Goal: Task Accomplishment & Management: Complete application form

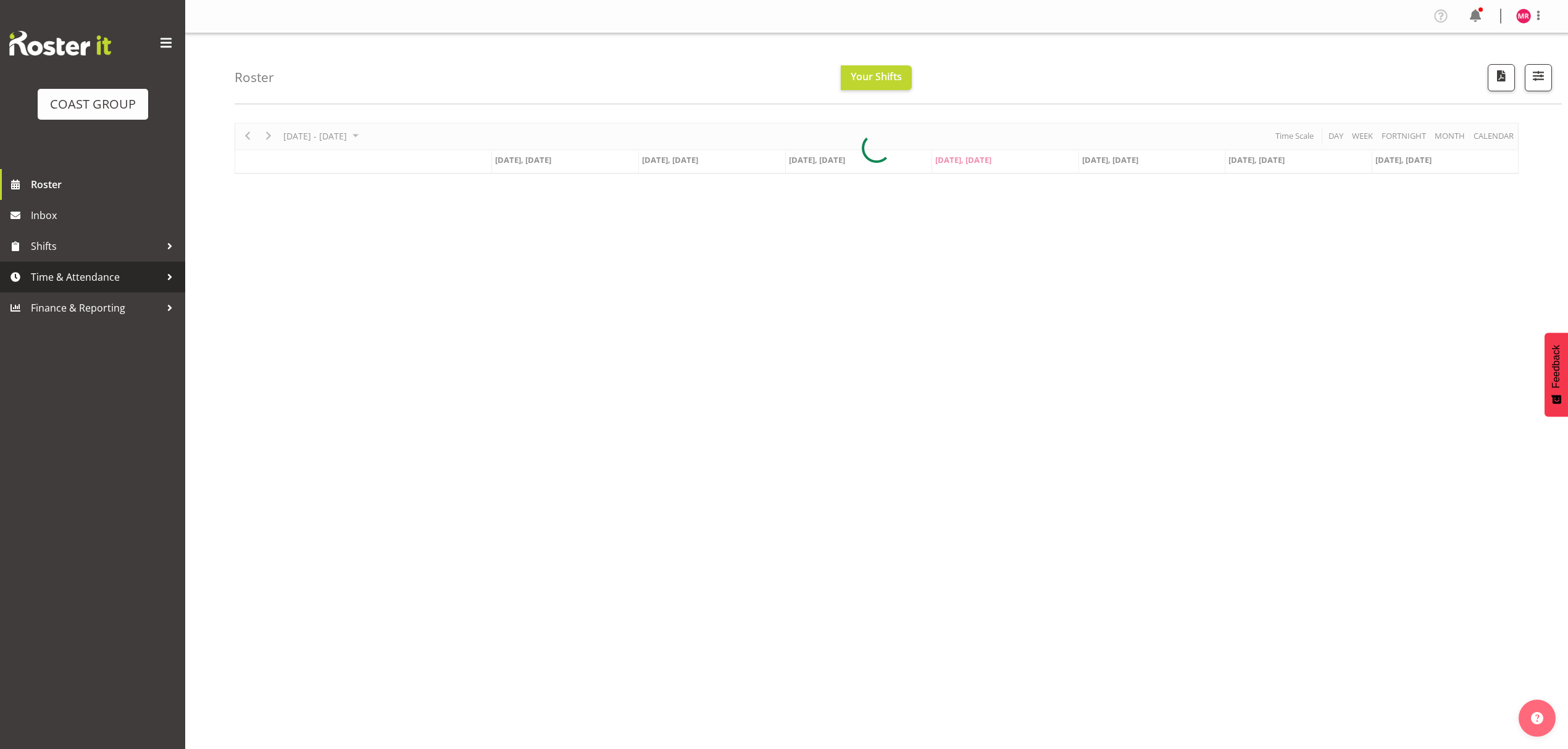
click at [122, 276] on span "Time & Attendance" at bounding box center [96, 276] width 129 height 18
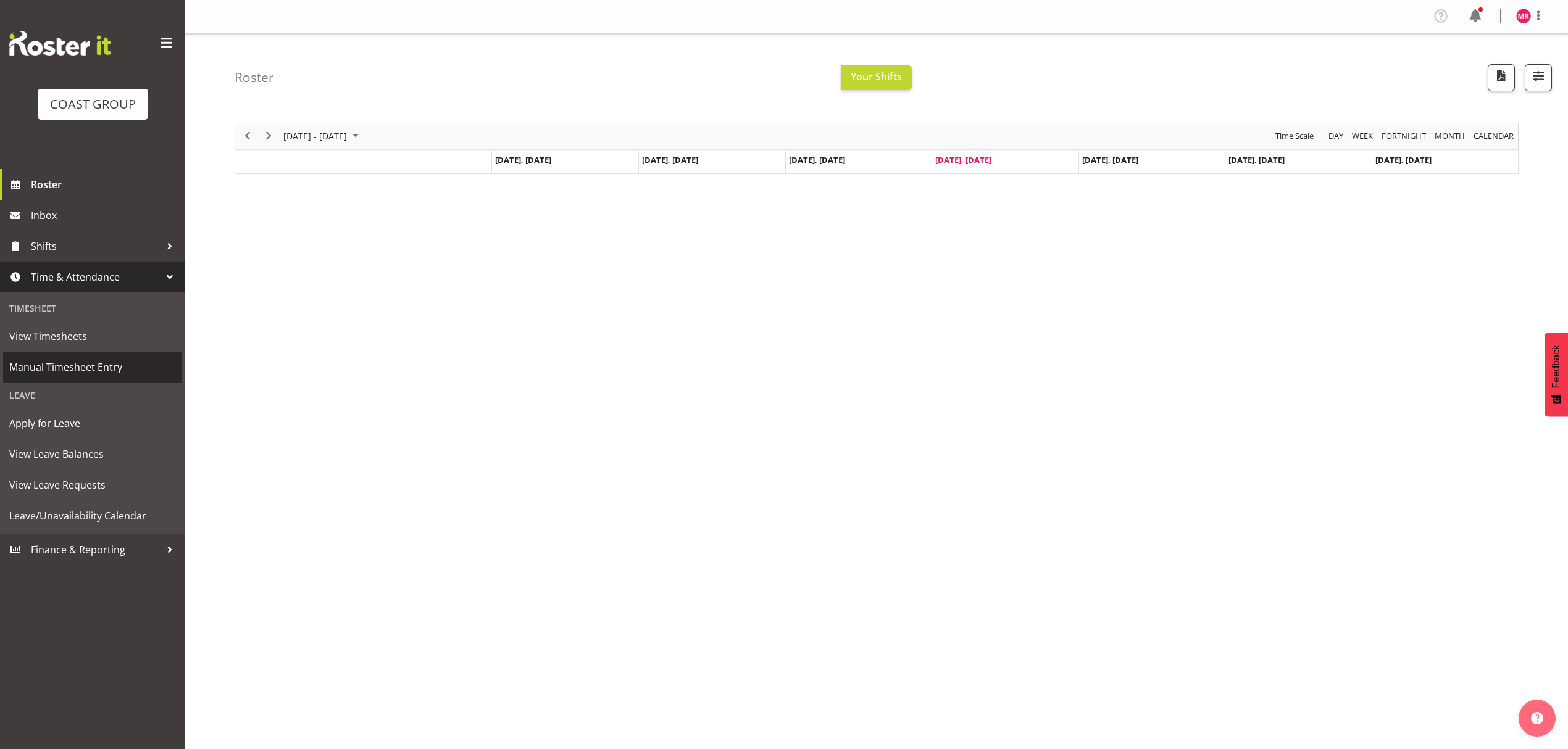
click at [150, 363] on span "Manual Timesheet Entry" at bounding box center [93, 367] width 167 height 18
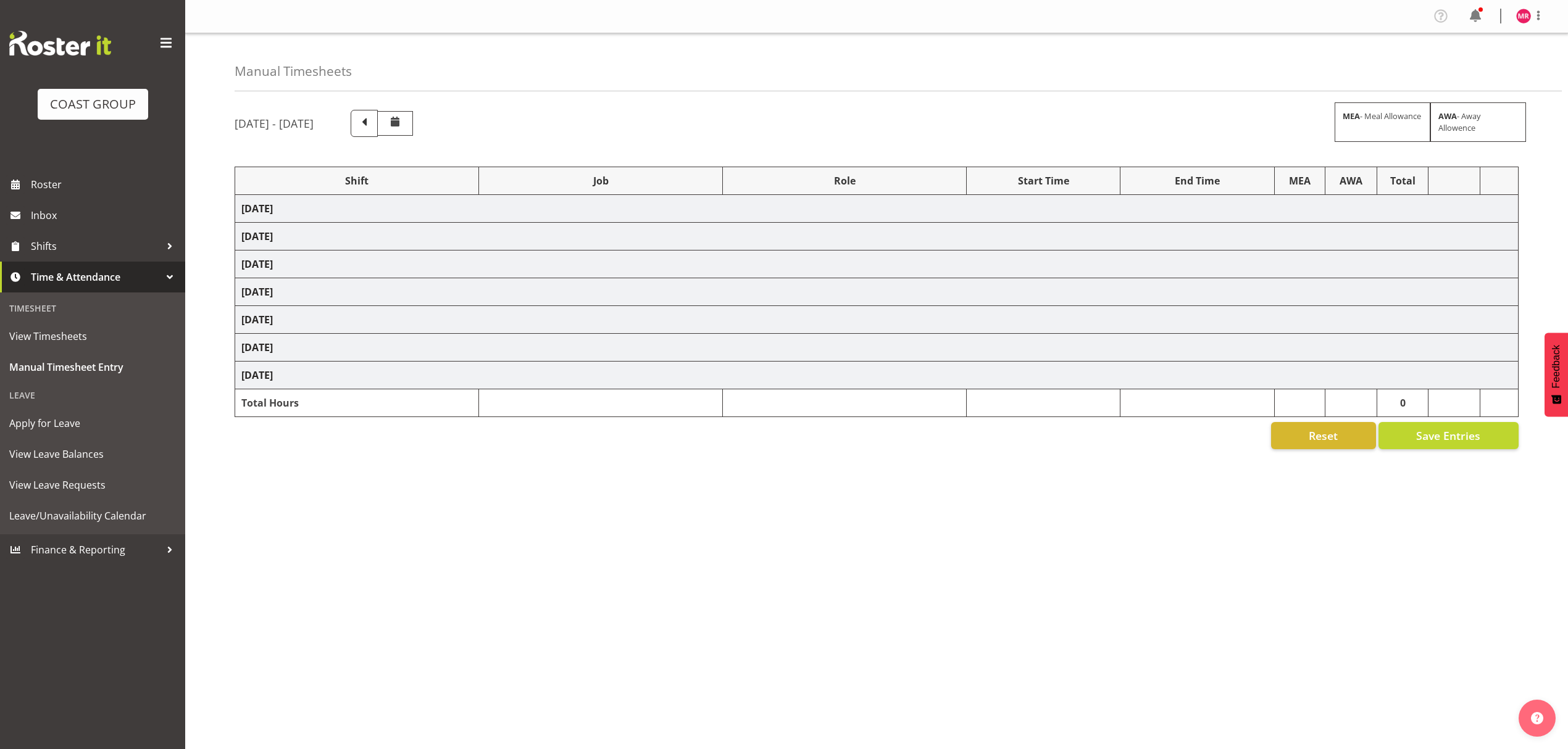
select select "1321"
select select "10237"
select select "1321"
select select "10307"
select select "1321"
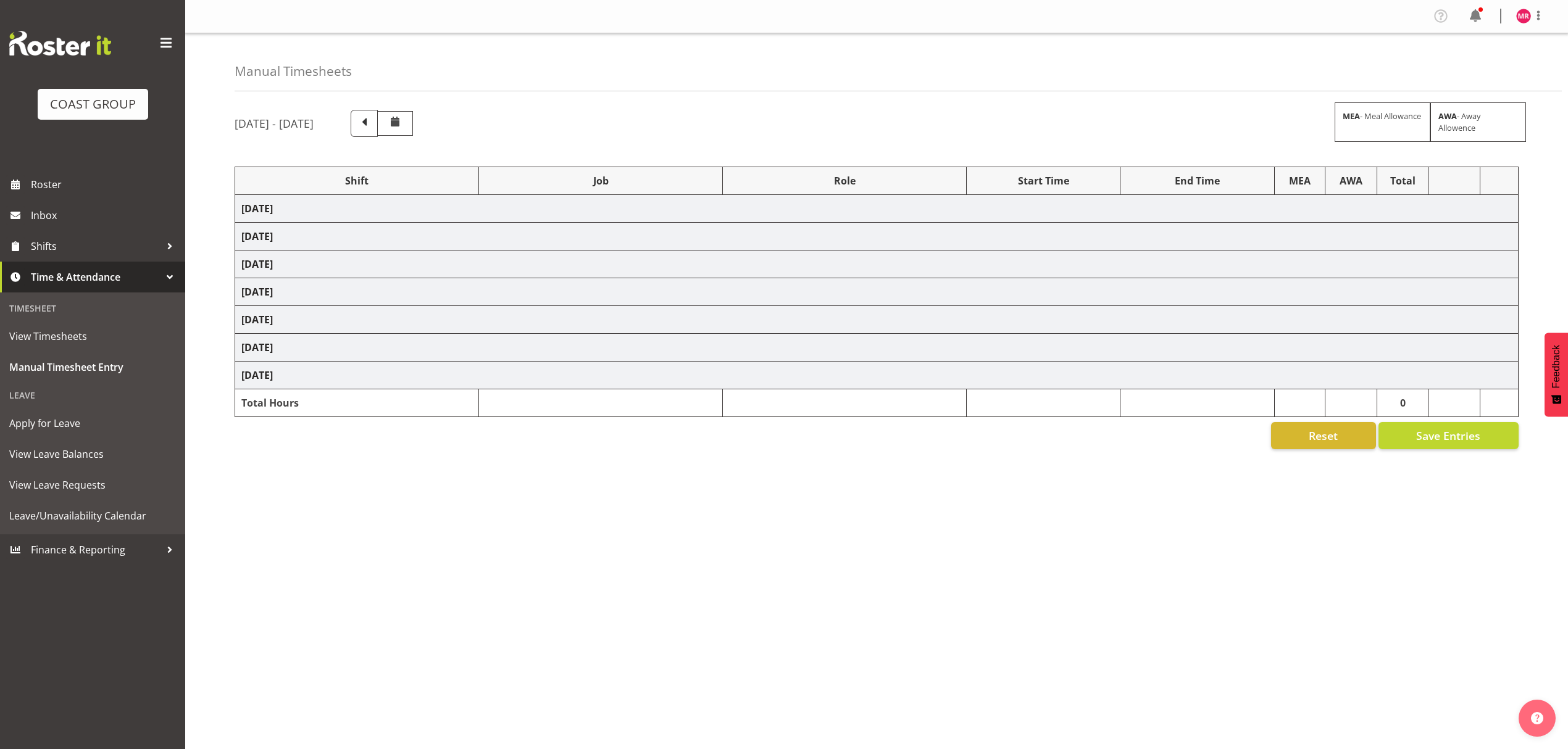
select select "10351"
select select "1321"
select select "9735"
select select "1321"
select select "9028"
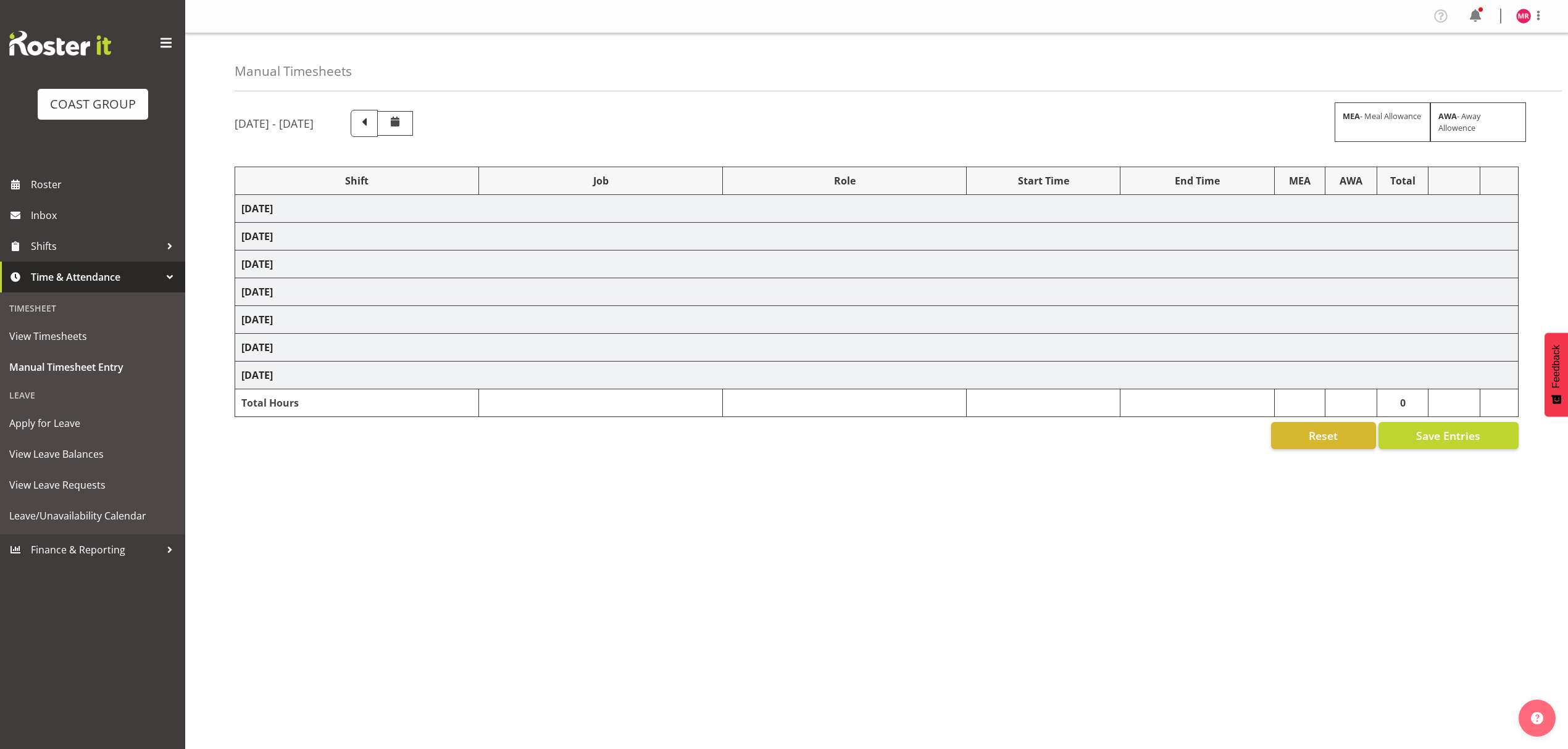
select select "1321"
select select "10216"
select select "1321"
select select "9890"
select select "1321"
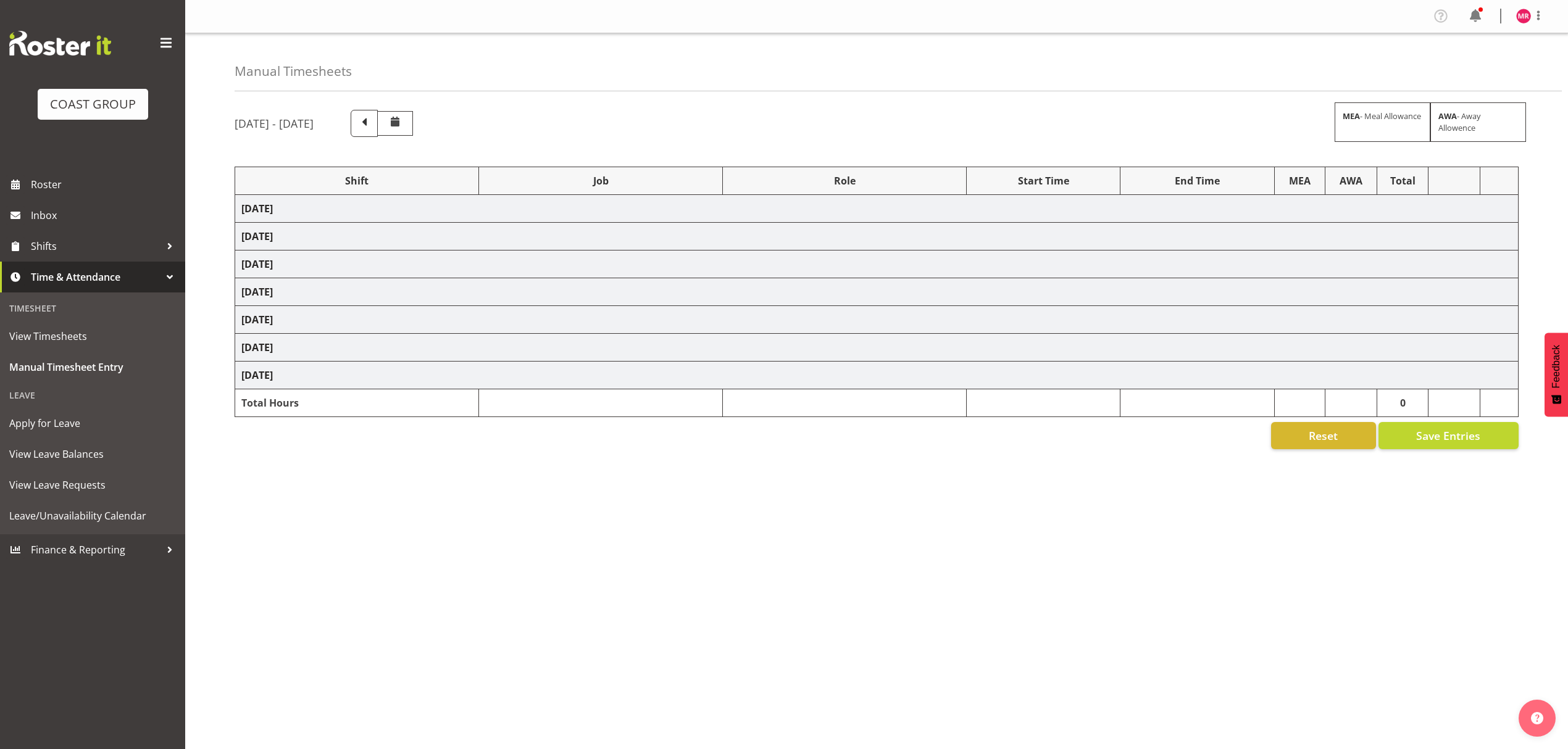
select select "9028"
select select "1321"
select select "10208"
select select "1321"
select select "8995"
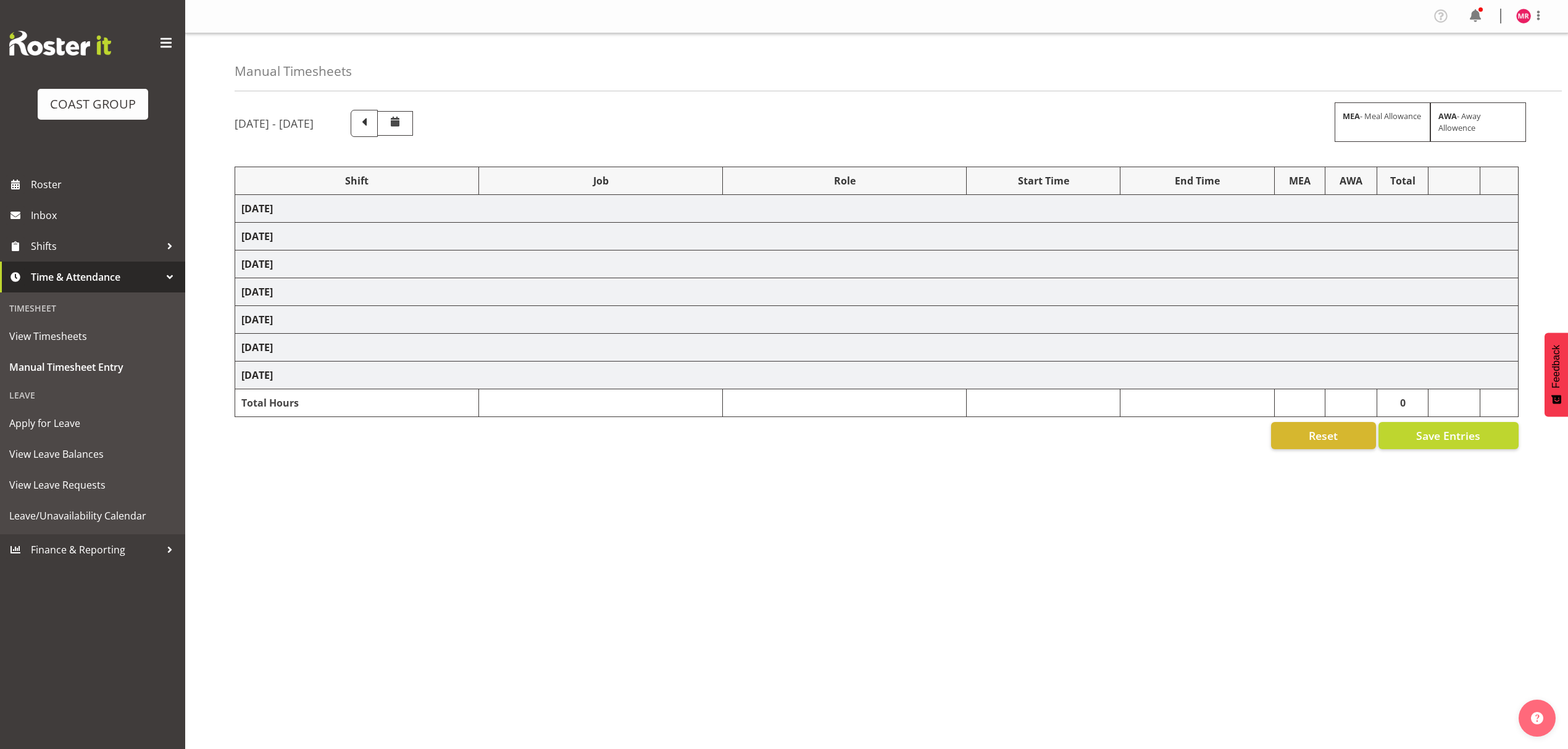
select select "1321"
select select "10613"
select select "1321"
select select "8654"
select select "1321"
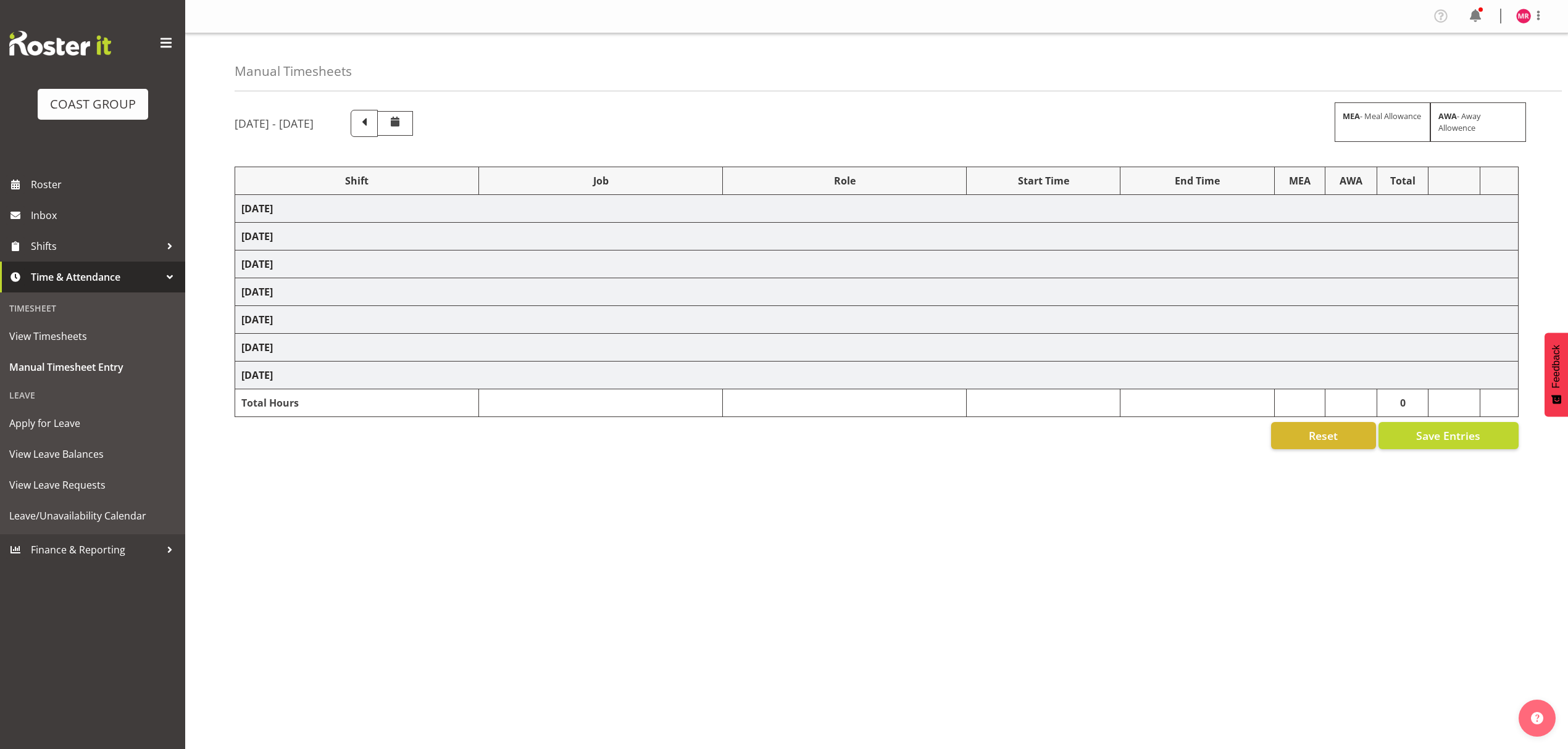
select select "10344"
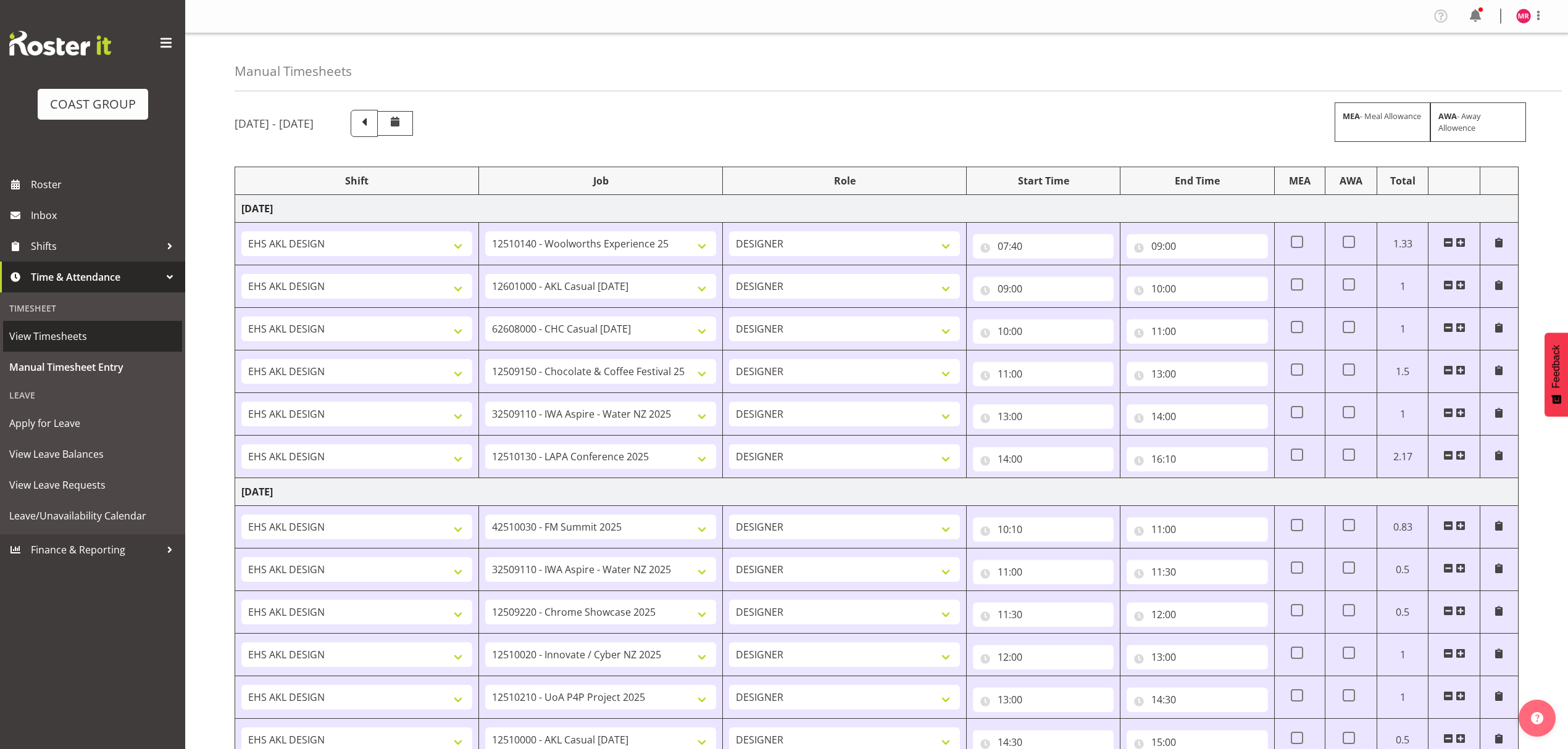
click at [133, 351] on link "View Timesheets" at bounding box center [93, 337] width 179 height 31
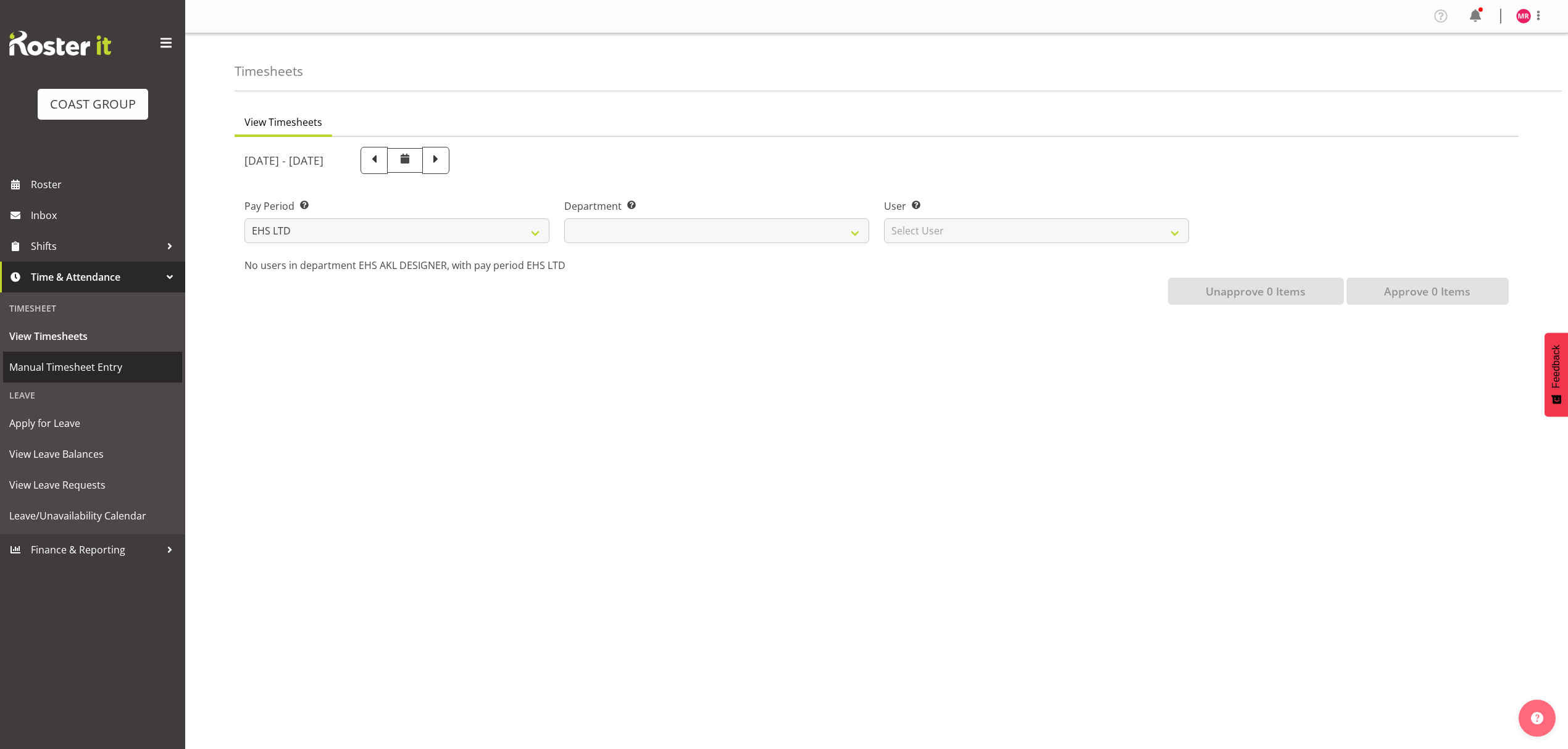
click at [106, 358] on span "Manual Timesheet Entry" at bounding box center [93, 367] width 167 height 18
select select
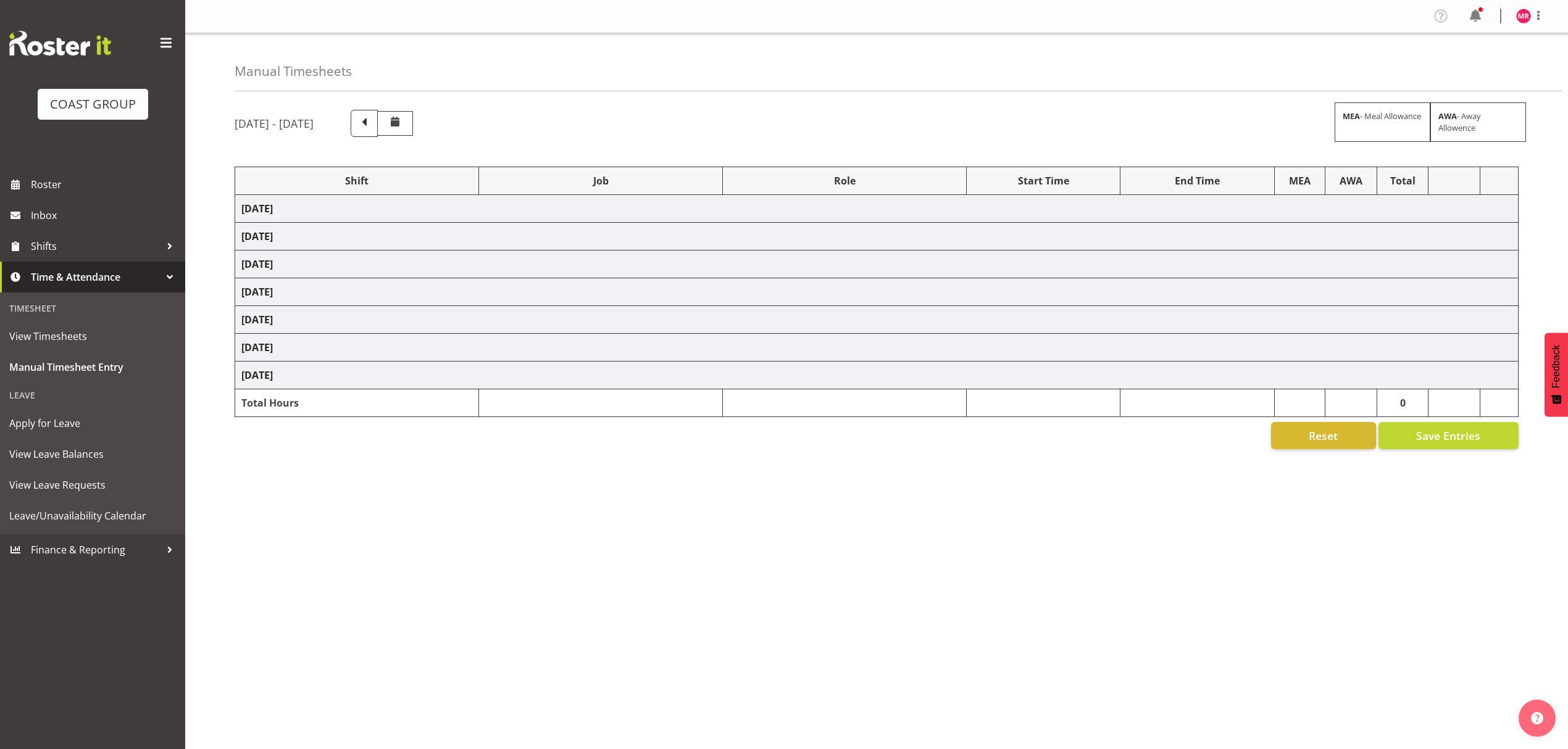
select select "1321"
select select "10237"
select select "1321"
select select "10307"
select select "1321"
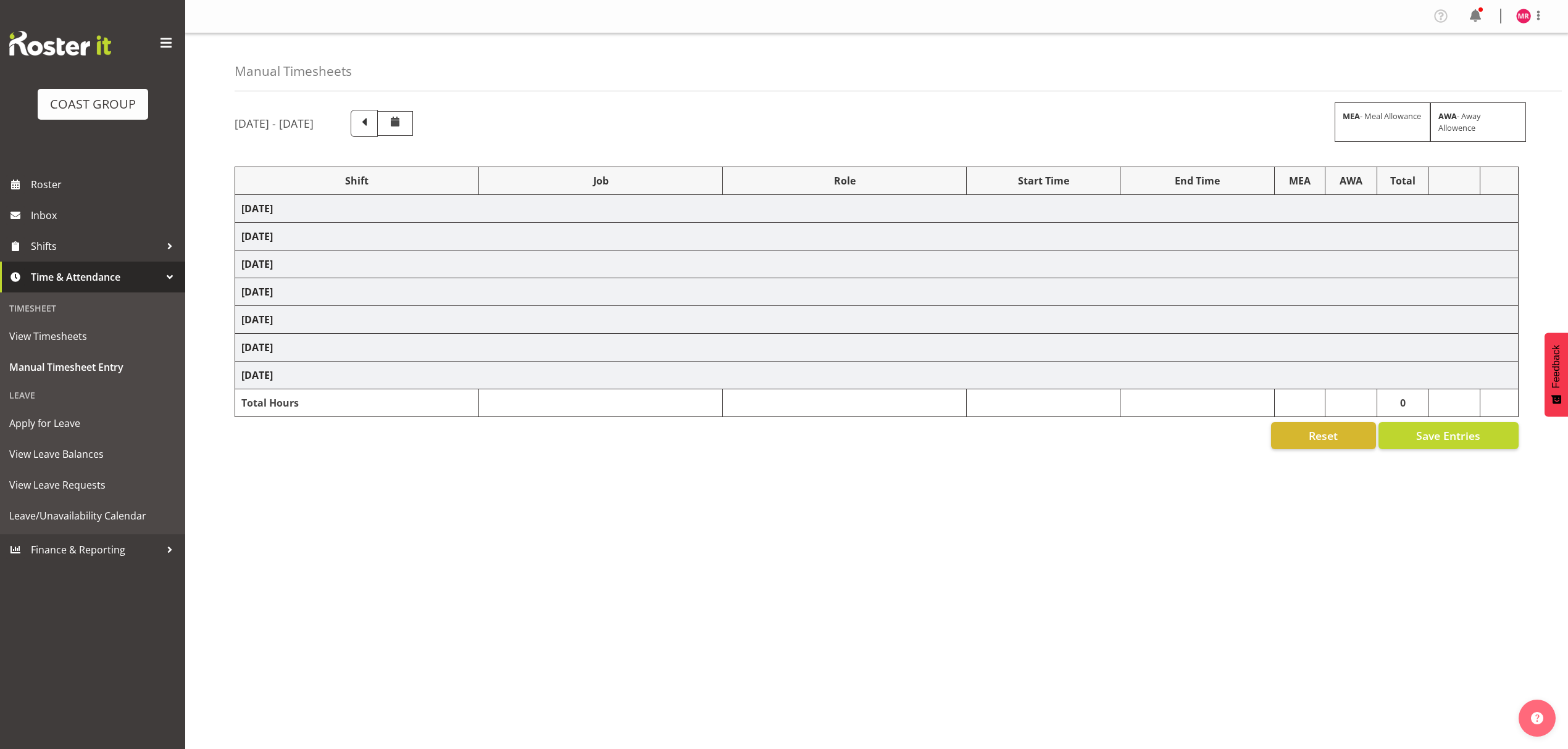
select select "10351"
select select "1321"
select select "9735"
select select "1321"
select select "9028"
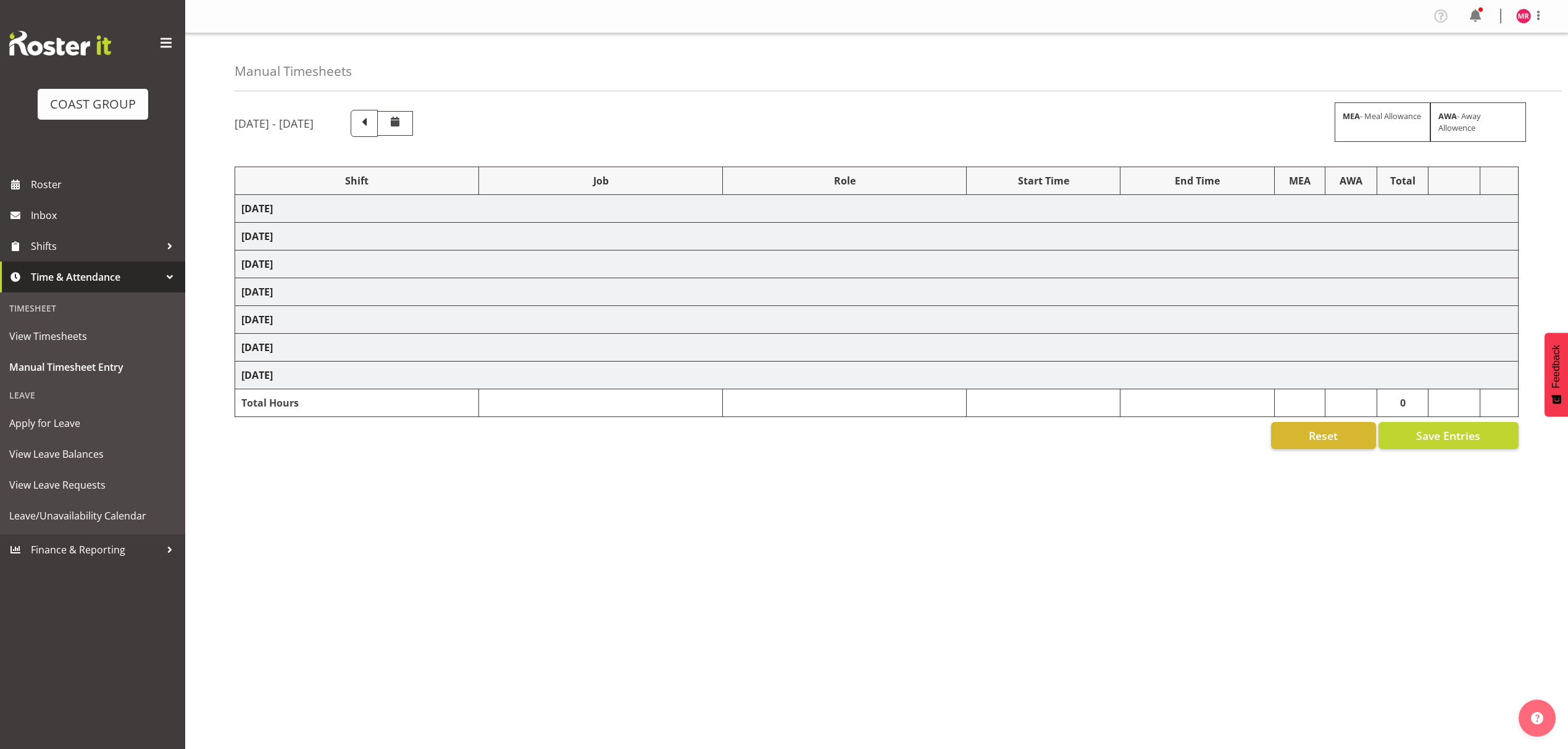
select select "1321"
select select "10216"
select select "1321"
select select "9890"
select select "1321"
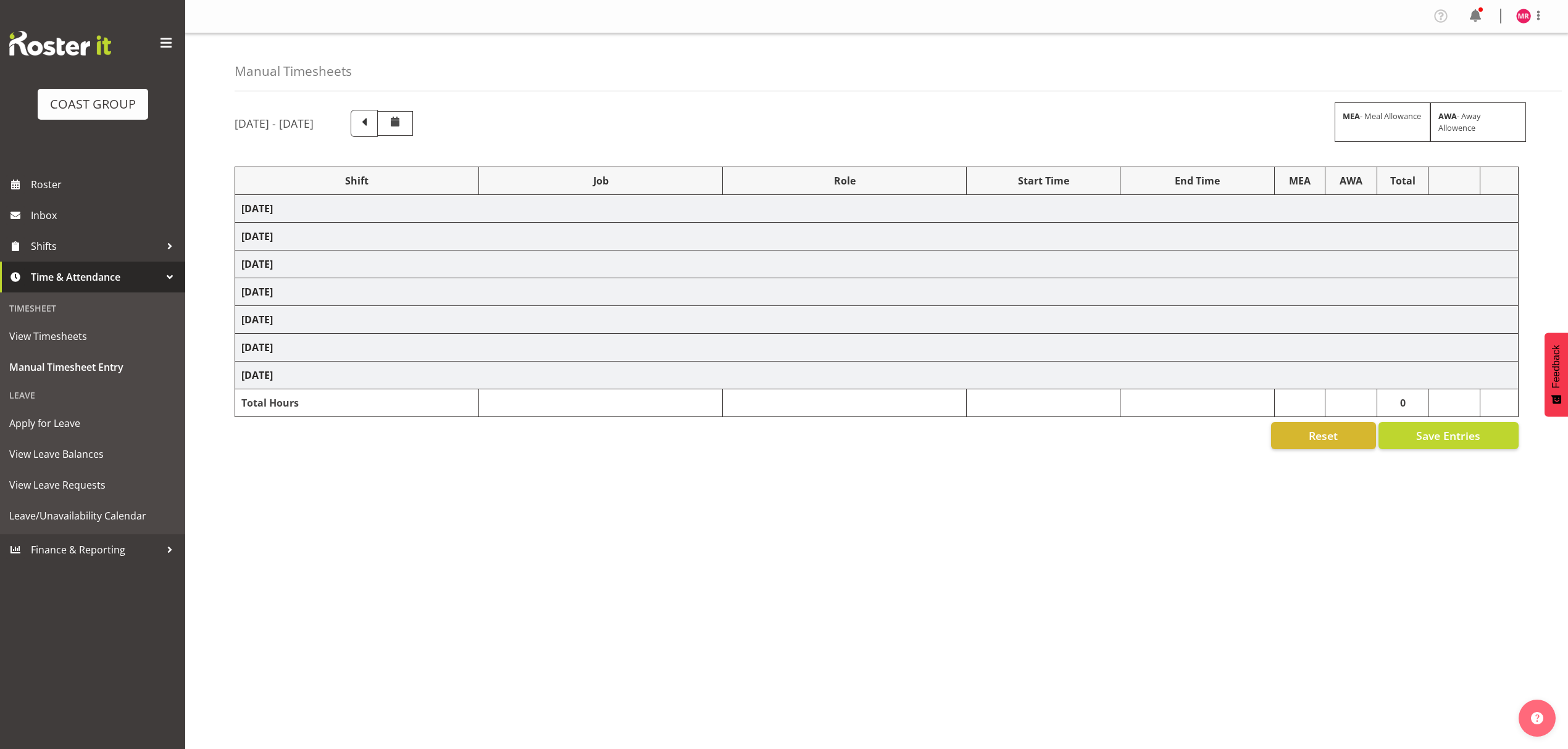
select select "9028"
select select "1321"
select select "10208"
select select "1321"
select select "8995"
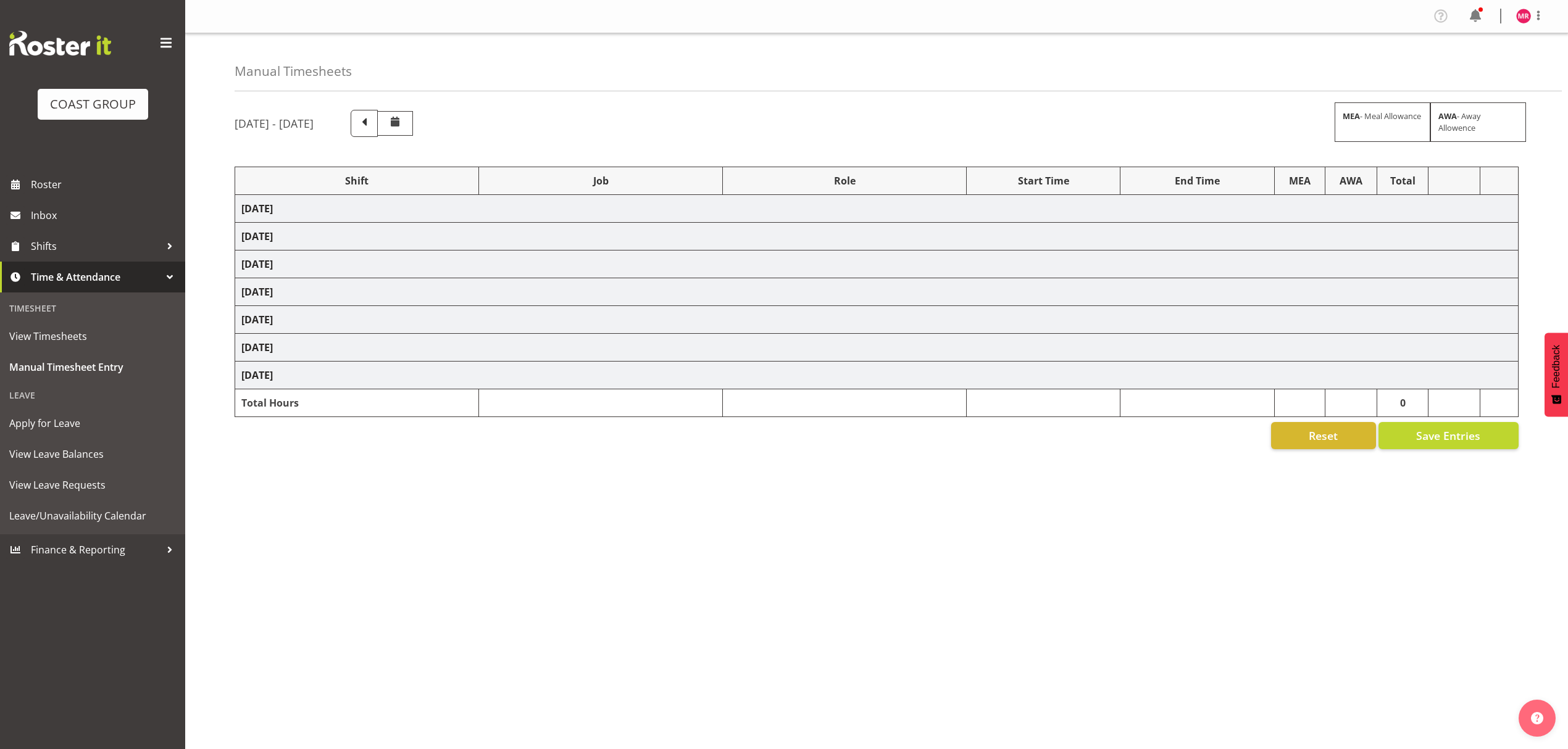
select select "1321"
select select "10613"
select select "1321"
select select "8654"
select select "1321"
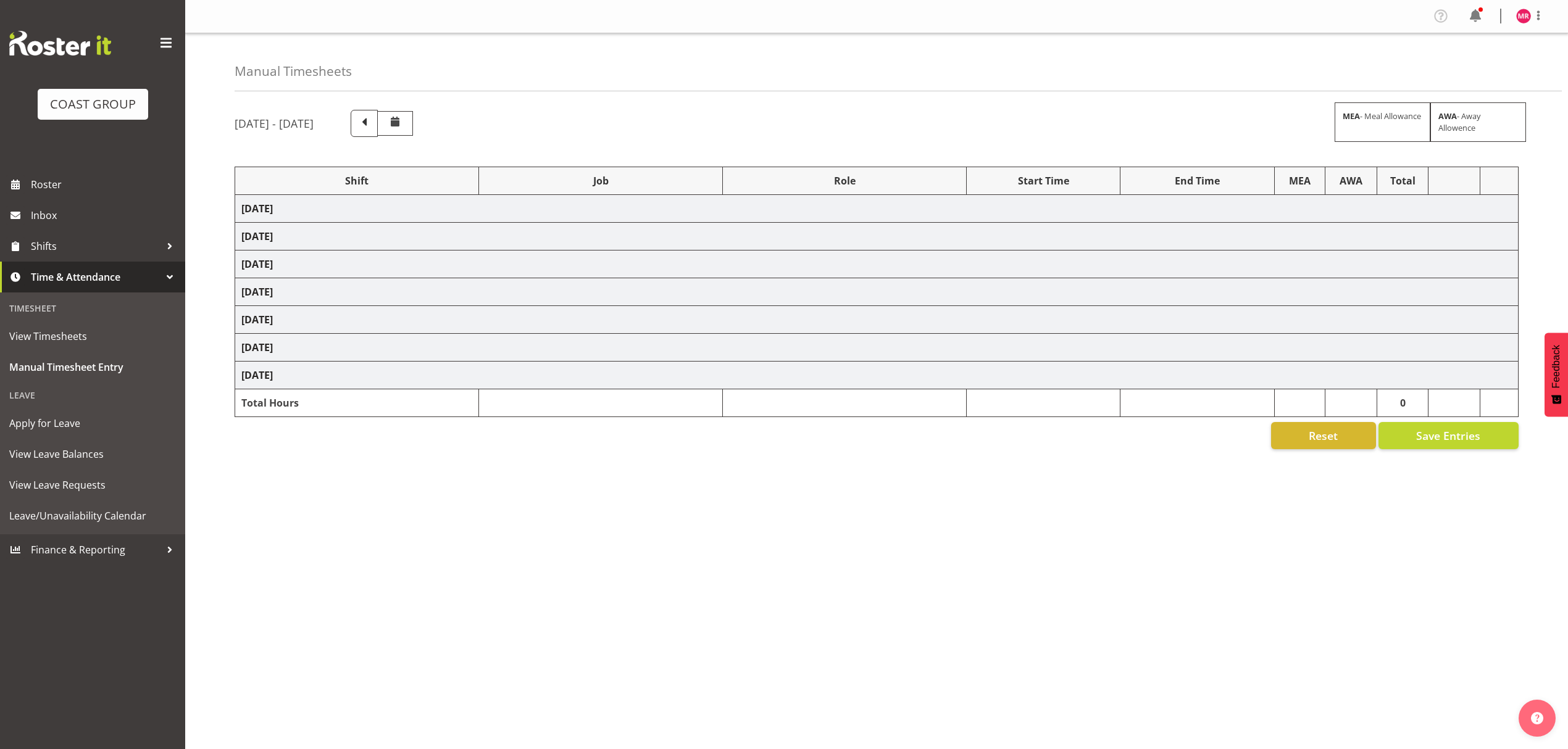
select select "10344"
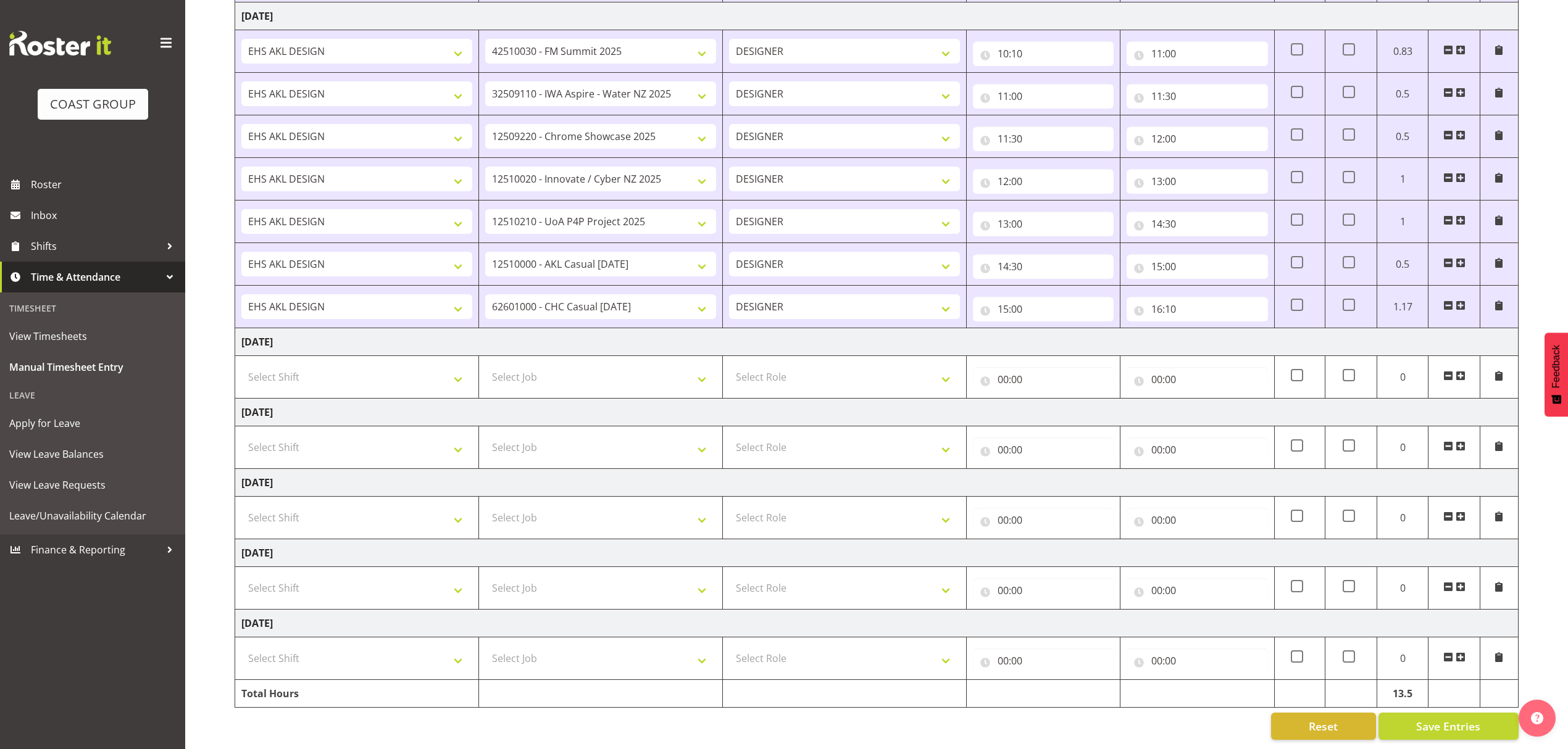
scroll to position [494, 0]
click at [1462, 300] on span at bounding box center [1460, 307] width 10 height 14
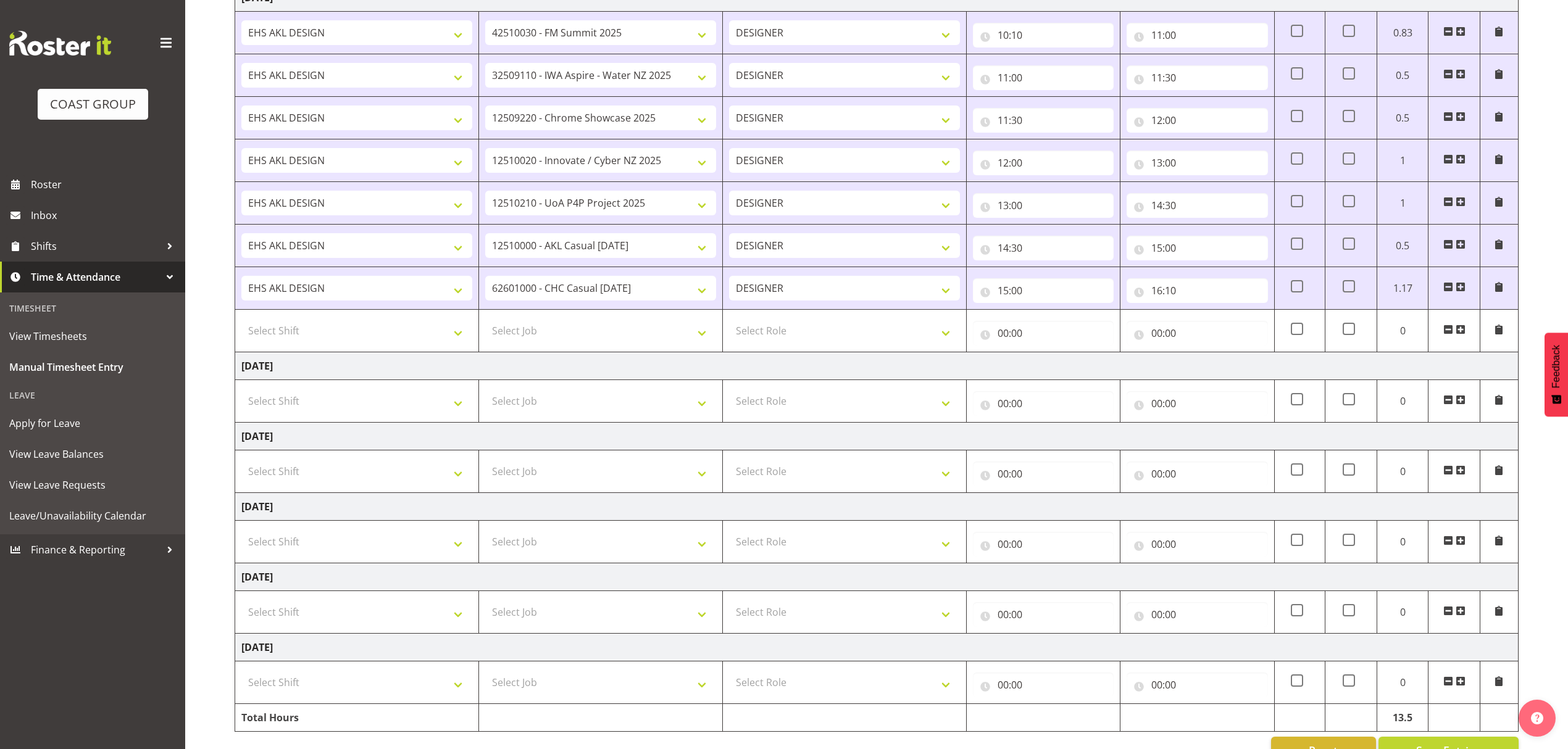
click at [1462, 289] on span at bounding box center [1460, 286] width 10 height 10
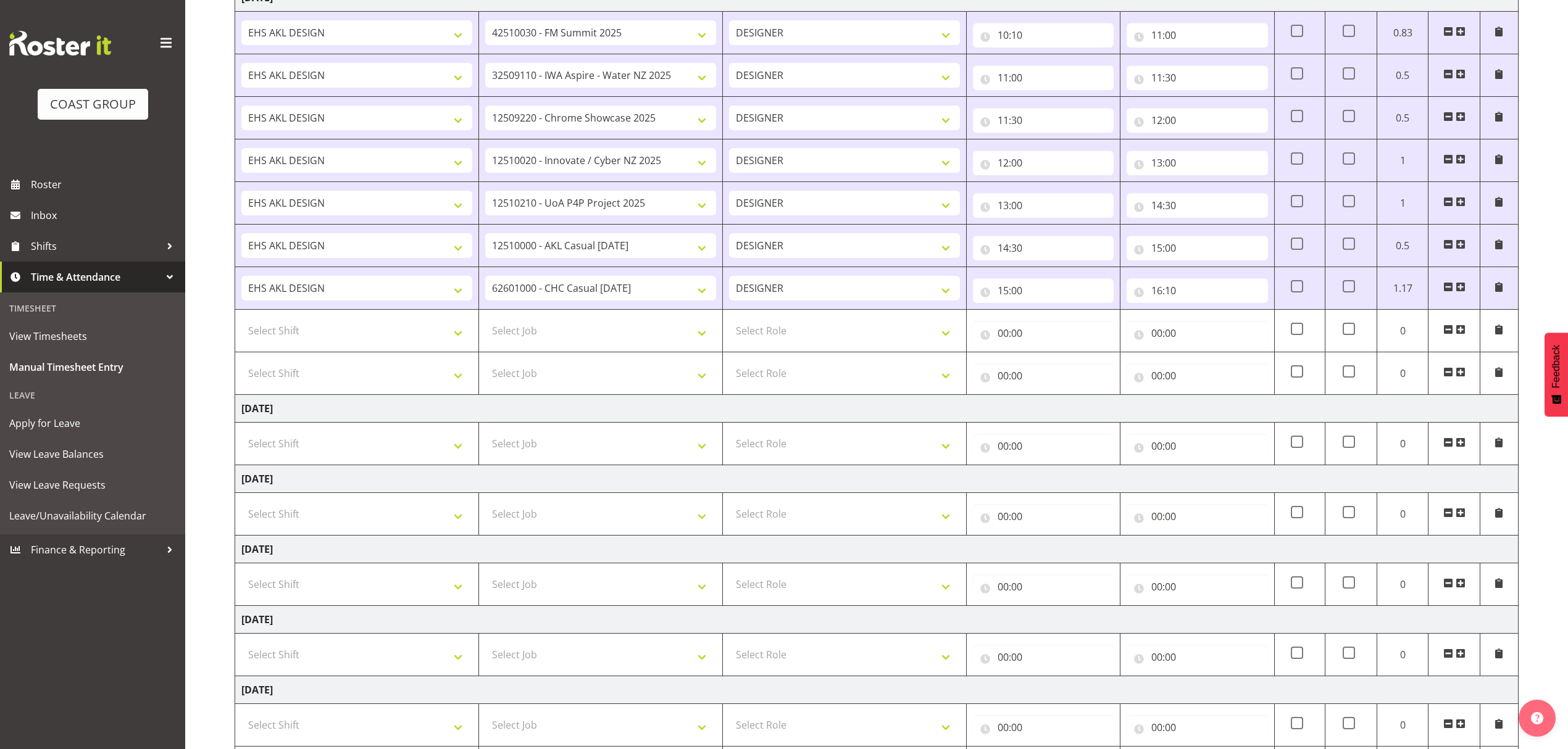
click at [1445, 375] on span at bounding box center [1447, 372] width 10 height 10
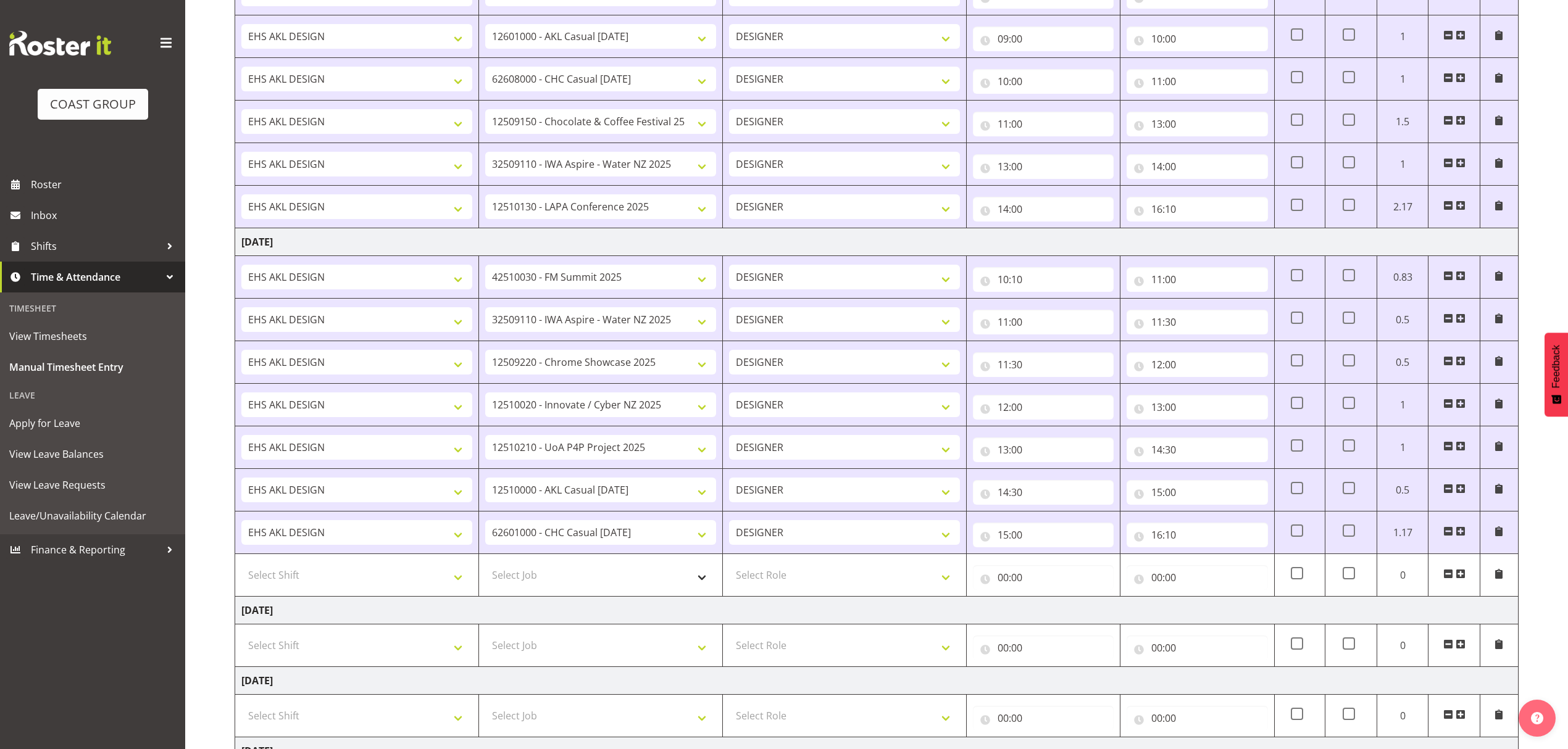
scroll to position [330, 0]
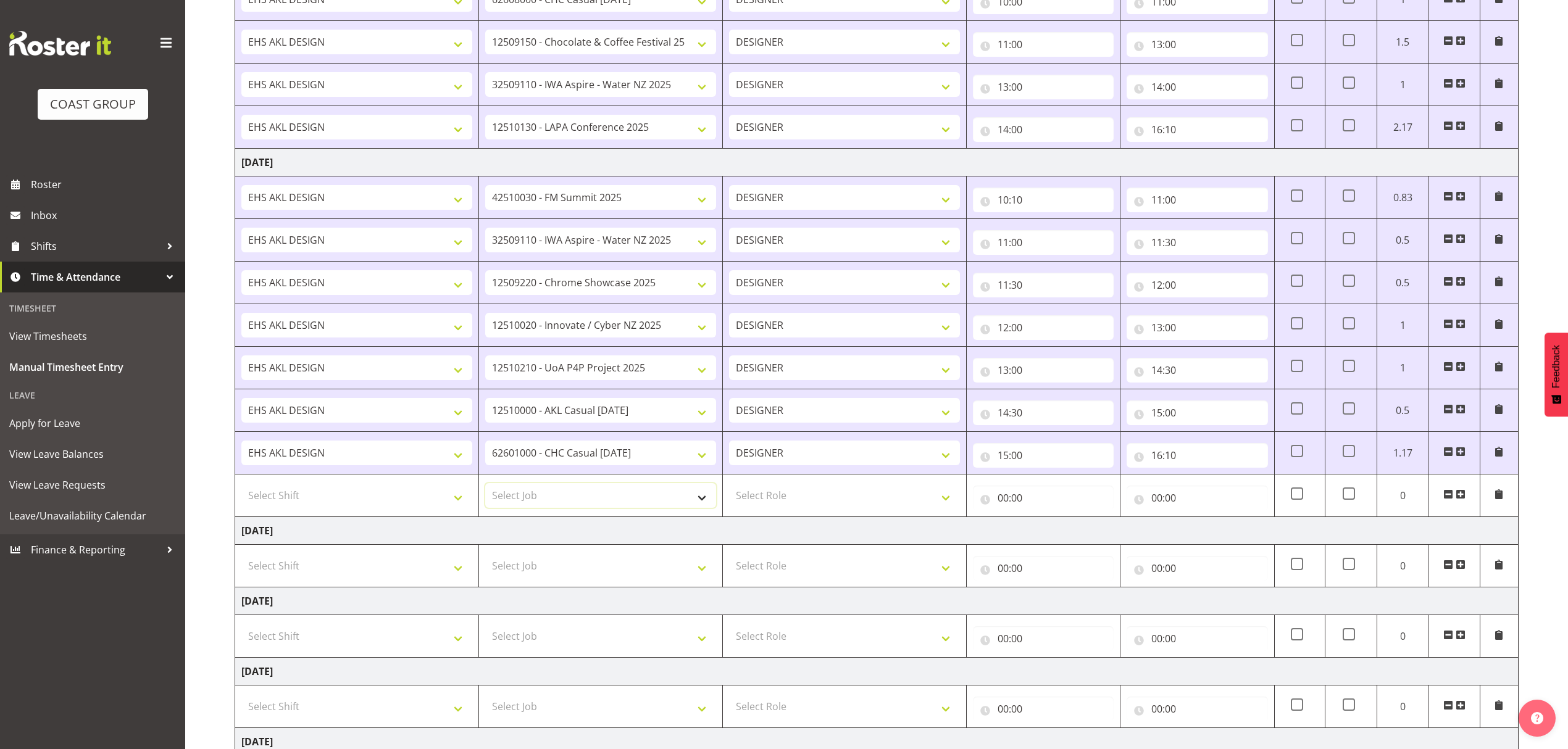
click at [580, 499] on select "Select Job 1 Carlton Events 1 Carlton Hamilton 1 Carlton Wellington 1 EHS WAREH…" at bounding box center [600, 495] width 231 height 24
select select "10237"
click at [485, 487] on select "Select Job 1 Carlton Events 1 Carlton Hamilton 1 Carlton Wellington 1 EHS WAREH…" at bounding box center [600, 495] width 231 height 24
click at [815, 504] on select "Select Role DESIGNER" at bounding box center [844, 495] width 231 height 24
select select "215"
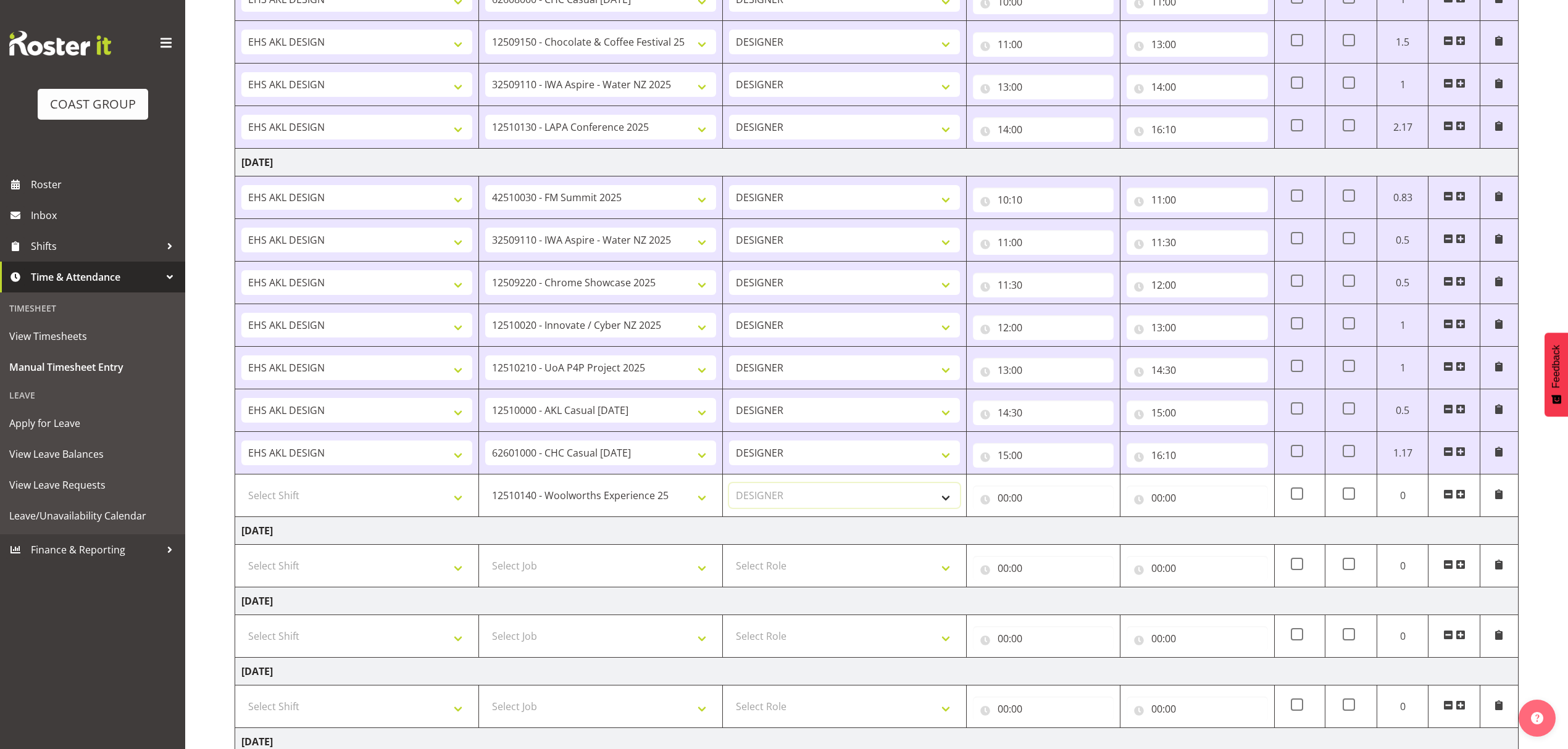
click at [729, 487] on select "Select Role DESIGNER" at bounding box center [844, 495] width 231 height 24
click at [310, 507] on select "Select Shift D+B @ HiNZ D+B Build D+B Build NZACA D+B Build Tech Day OCT 24 D+B…" at bounding box center [356, 495] width 231 height 24
select select "1321"
click at [310, 507] on select "Select Shift D+B @ HiNZ D+B Build D+B Build NZACA D+B Build Tech Day OCT 24 D+B…" at bounding box center [356, 495] width 231 height 24
click at [1063, 497] on input "00:00" at bounding box center [1043, 498] width 141 height 24
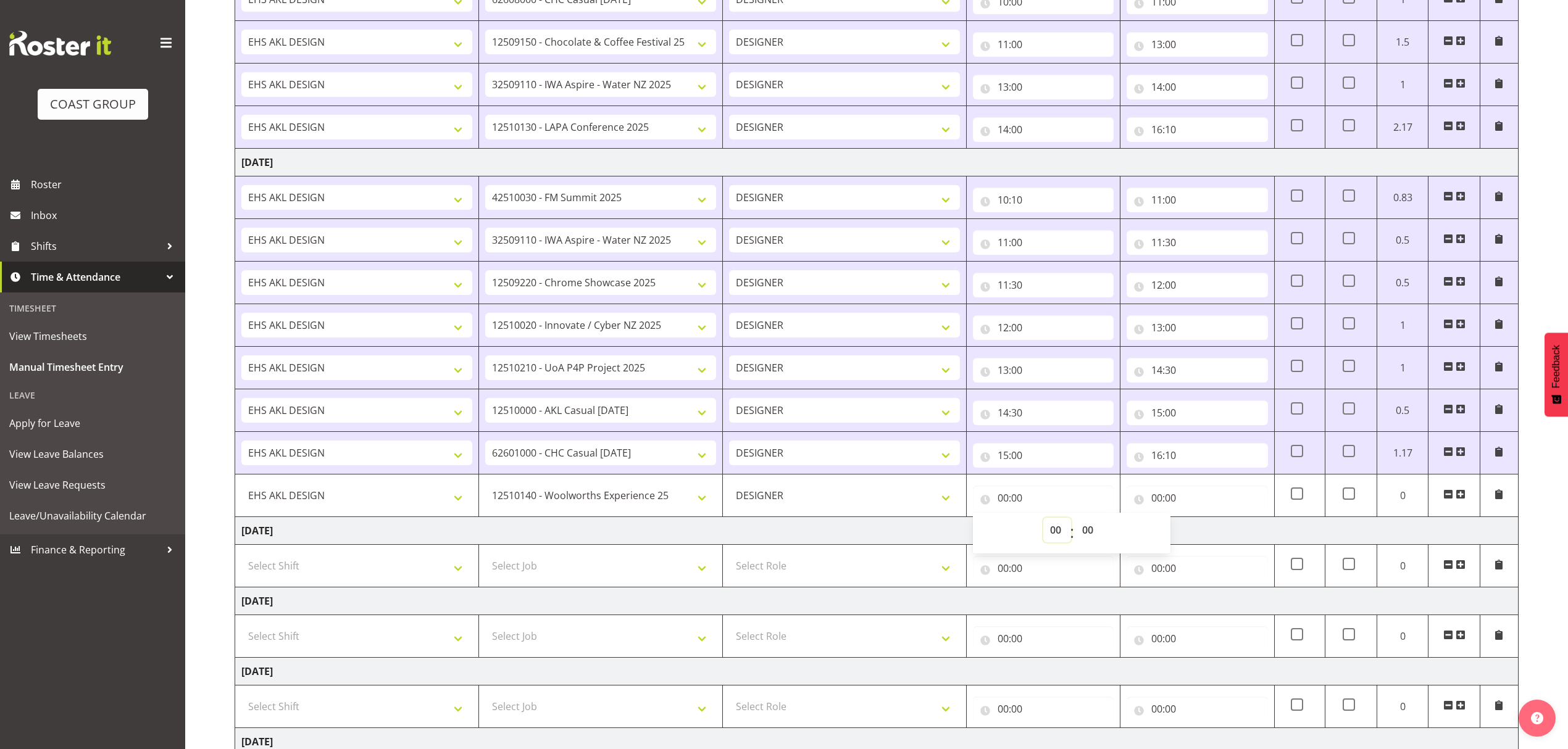
click at [1051, 532] on select "00 01 02 03 04 05 06 07 08 09 10 11 12 13 14 15 16 17 18 19 20 21 22 23" at bounding box center [1057, 530] width 28 height 24
select select "16"
drag, startPoint x: 1051, startPoint y: 532, endPoint x: 1060, endPoint y: 530, distance: 9.2
click at [1051, 532] on select "00 01 02 03 04 05 06 07 08 09 10 11 12 13 14 15 16 17 18 19 20 21 22 23" at bounding box center [1057, 530] width 28 height 24
type input "16:00"
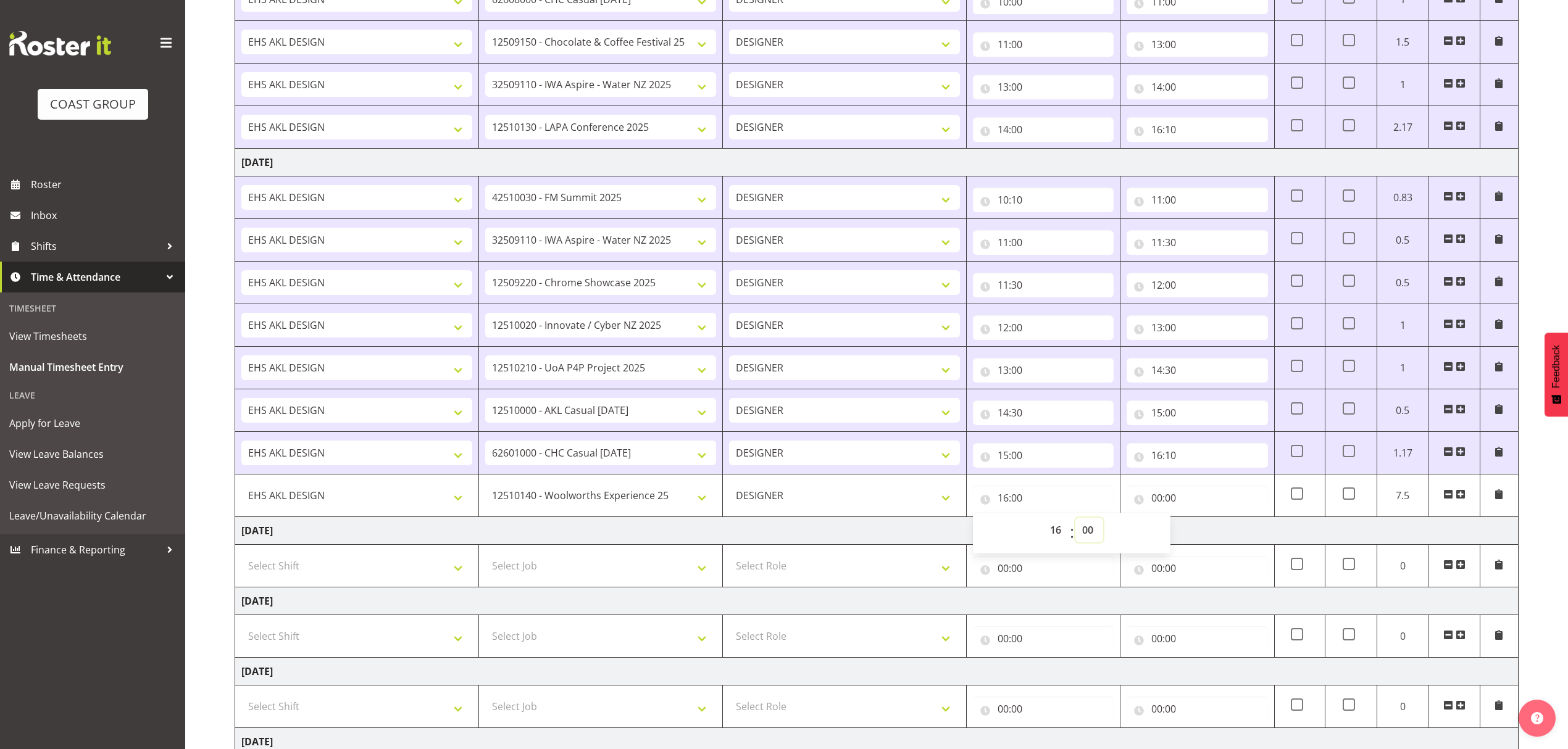
click at [1099, 526] on select "00 01 02 03 04 05 06 07 08 09 10 11 12 13 14 15 16 17 18 19 20 21 22 23 24 25 2…" at bounding box center [1088, 530] width 28 height 24
select select "10"
click at [1099, 526] on select "00 01 02 03 04 05 06 07 08 09 10 11 12 13 14 15 16 17 18 19 20 21 22 23 24 25 2…" at bounding box center [1088, 530] width 28 height 24
type input "16:10"
click at [1164, 510] on input "00:00" at bounding box center [1197, 498] width 141 height 24
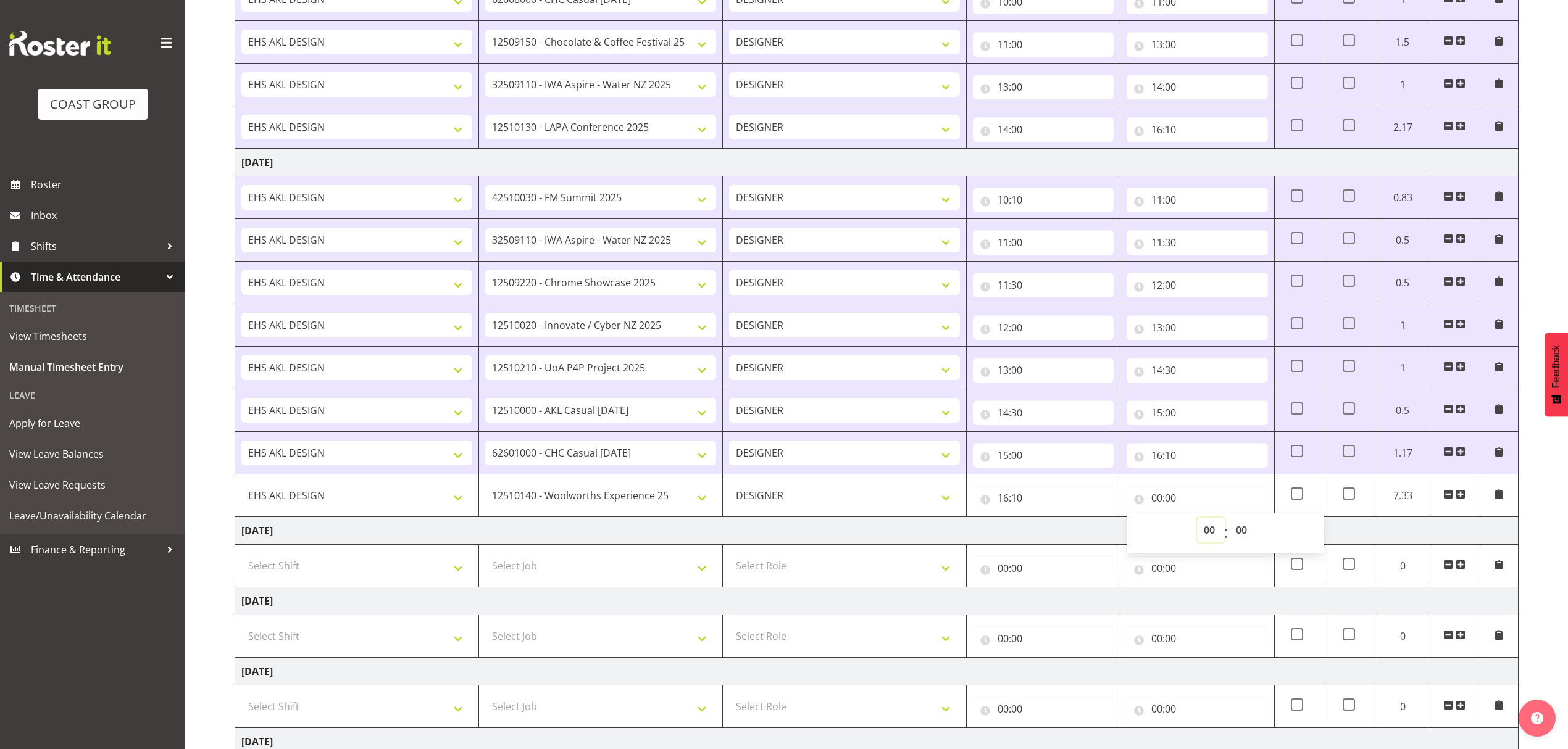
click at [1212, 534] on select "00 01 02 03 04 05 06 07 08 09 10 11 12 13 14 15 16 17 18 19 20 21 22 23" at bounding box center [1210, 530] width 28 height 24
select select "16"
click at [1197, 521] on select "00 01 02 03 04 05 06 07 08 09 10 11 12 13 14 15 16 17 18 19 20 21 22 23" at bounding box center [1210, 530] width 28 height 24
type input "16:00"
click at [1237, 531] on select "00 01 02 03 04 05 06 07 08 09 10 11 12 13 14 15 16 17 18 19 20 21 22 23 24 25 2…" at bounding box center [1242, 530] width 28 height 24
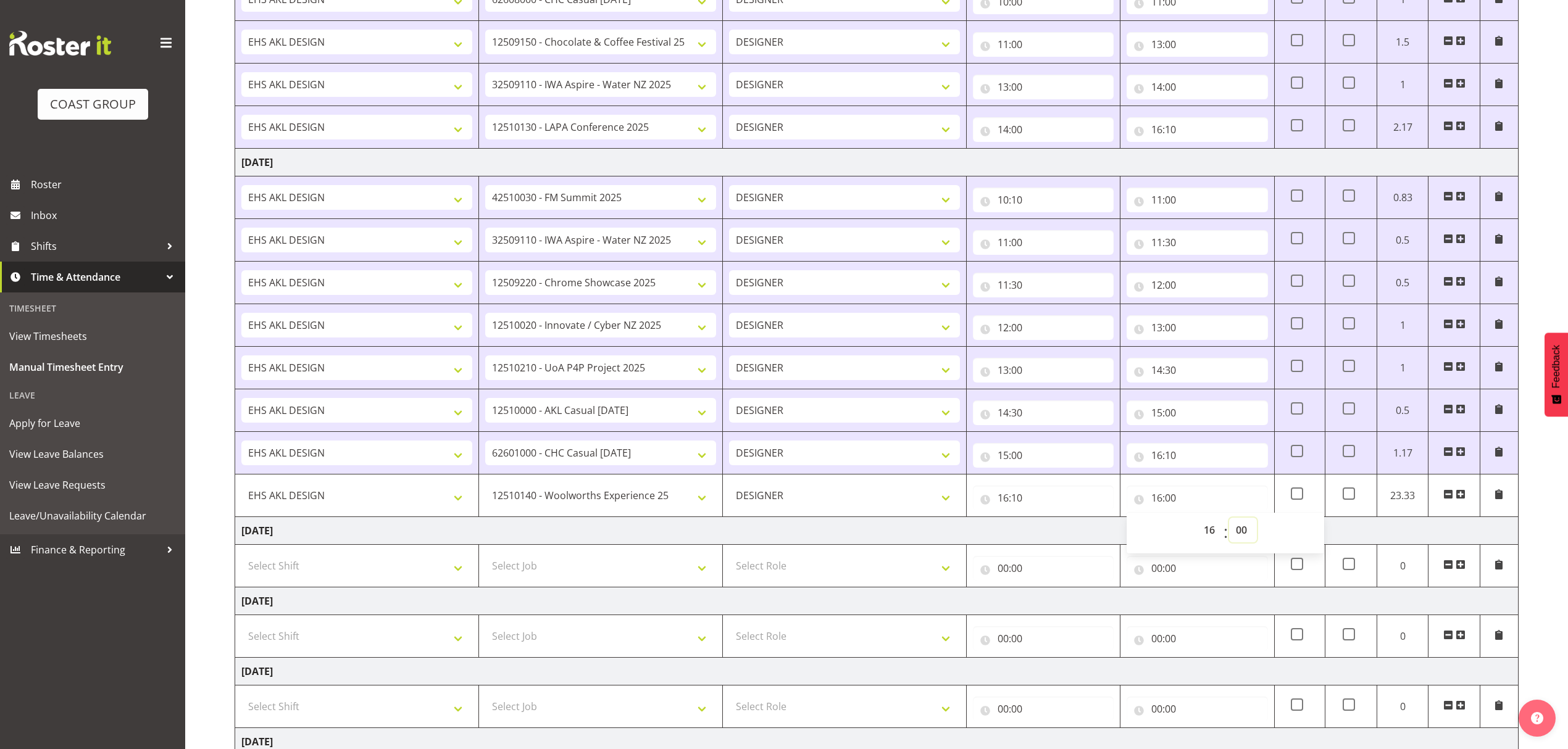
select select "20"
click at [1237, 531] on select "00 01 02 03 04 05 06 07 08 09 10 11 12 13 14 15 16 17 18 19 20 21 22 23 24 25 2…" at bounding box center [1242, 530] width 28 height 24
type input "16:20"
click at [1237, 531] on select "00 01 02 03 04 05 06 07 08 09 10 11 12 13 14 15 16 17 18 19 20 21 22 23 24 25 2…" at bounding box center [1242, 530] width 28 height 24
select select "50"
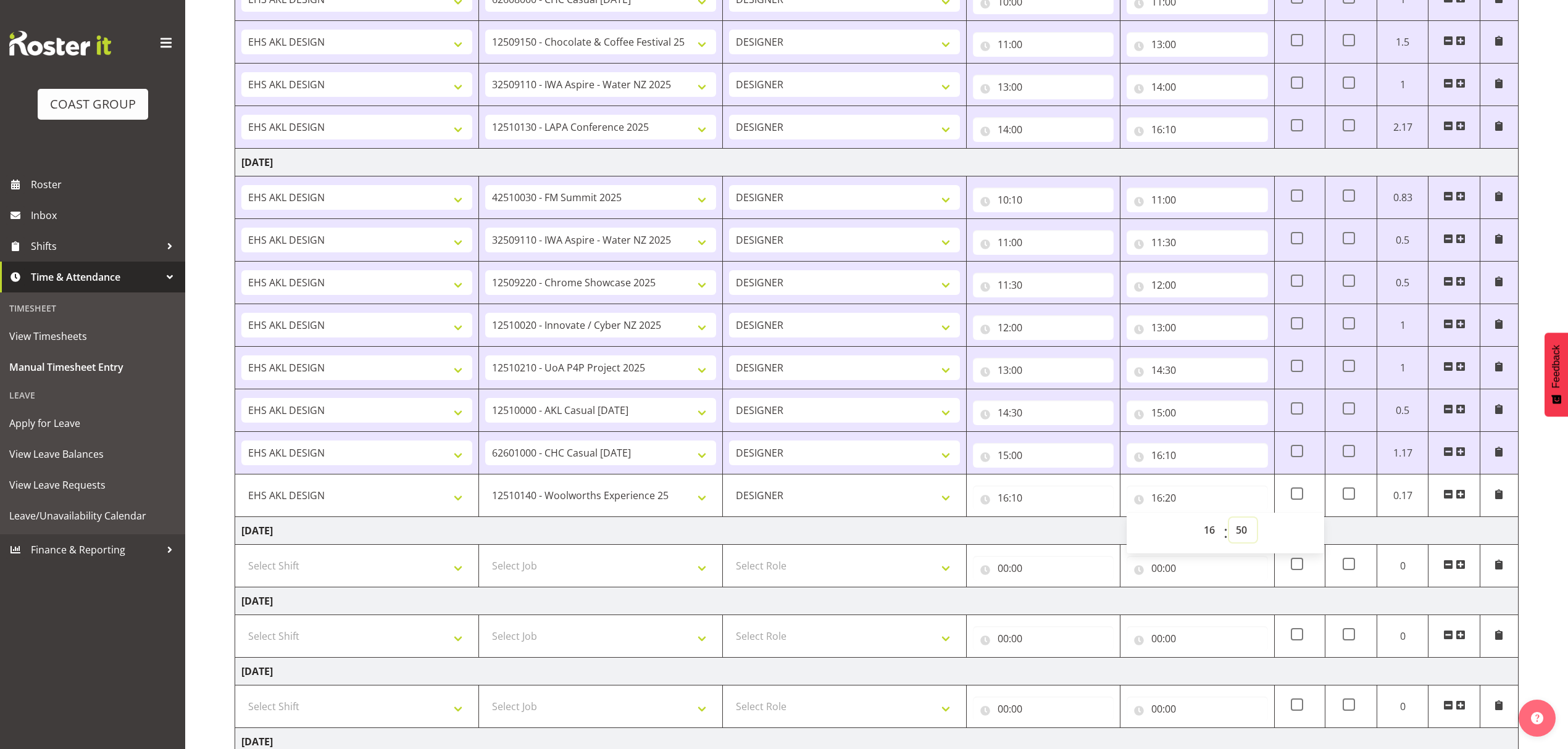
click at [1237, 531] on select "00 01 02 03 04 05 06 07 08 09 10 11 12 13 14 15 16 17 18 19 20 21 22 23 24 25 2…" at bounding box center [1242, 530] width 28 height 24
type input "16:50"
click at [1439, 539] on td "Friday 19th September 2025" at bounding box center [876, 531] width 1283 height 28
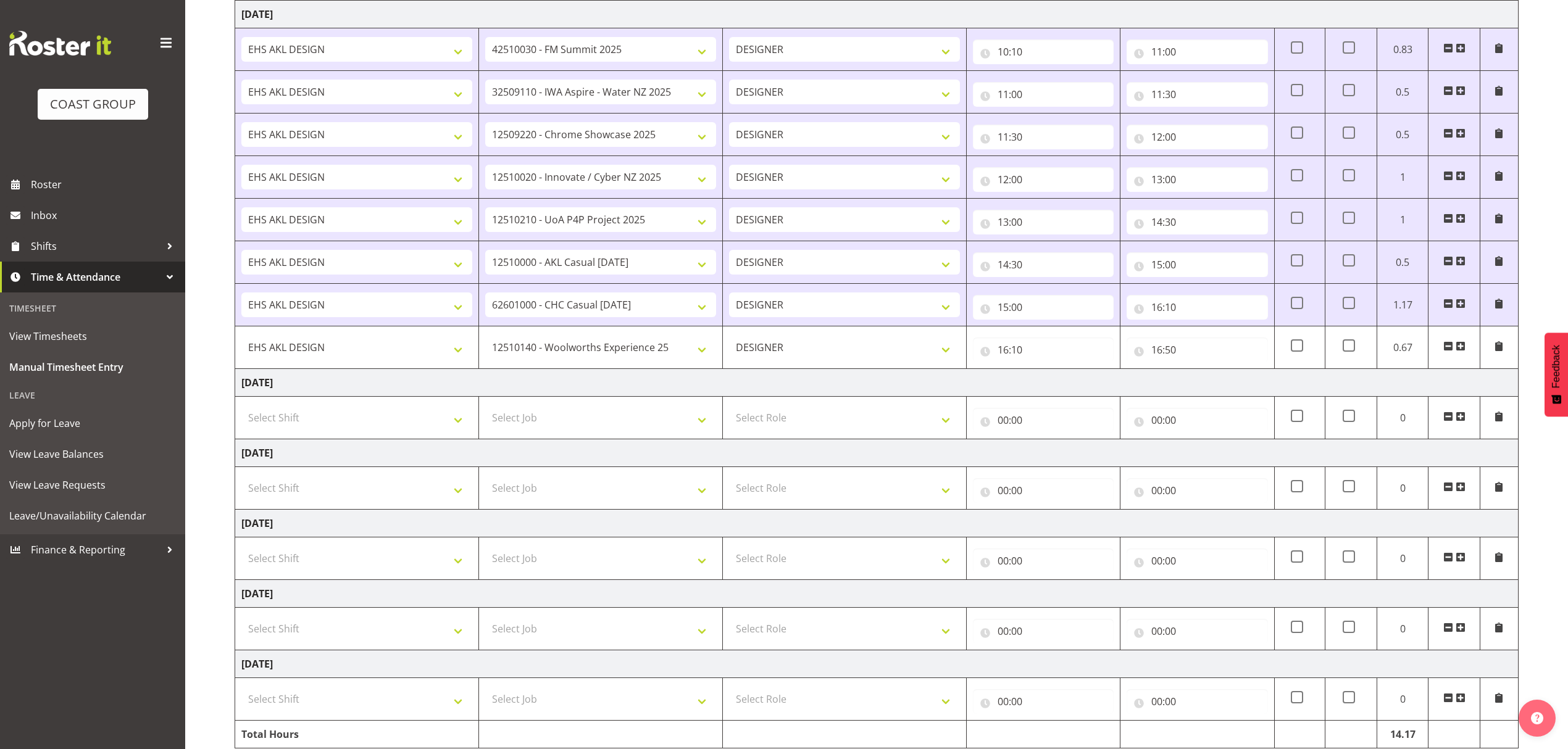
scroll to position [537, 0]
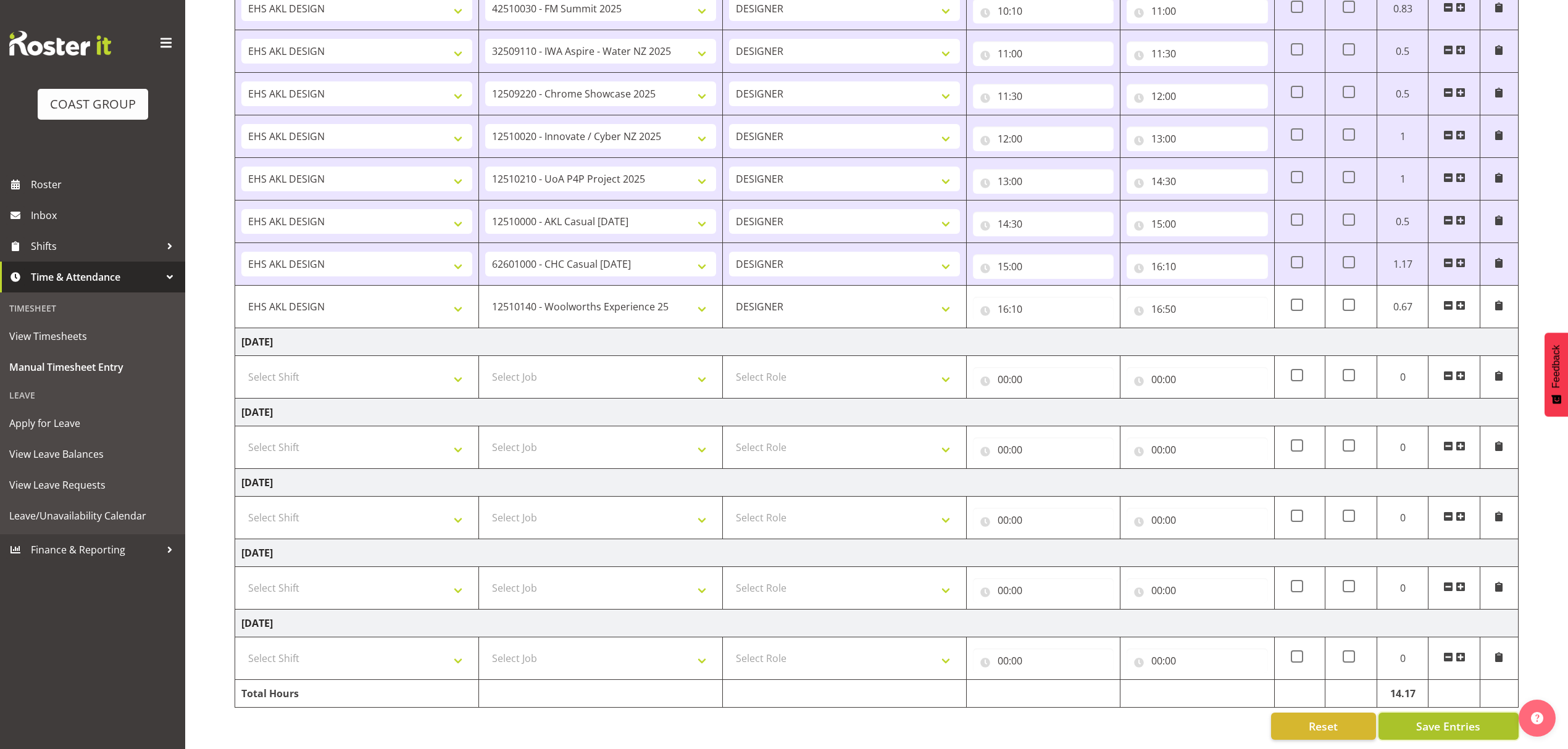
click at [1428, 719] on span "Save Entries" at bounding box center [1447, 727] width 64 height 16
